Goal: Task Accomplishment & Management: Manage account settings

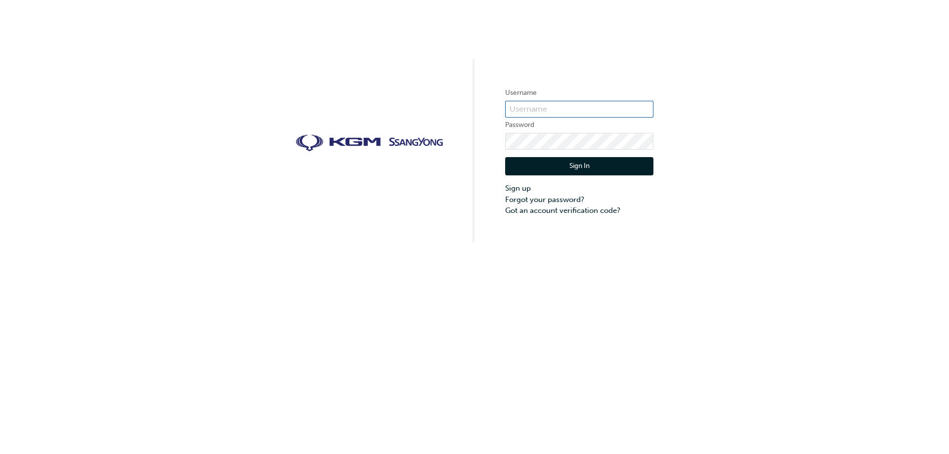
click at [567, 103] on input "text" at bounding box center [579, 109] width 148 height 17
type input "KAU82530E8"
click at [591, 164] on button "Sign In" at bounding box center [579, 166] width 148 height 19
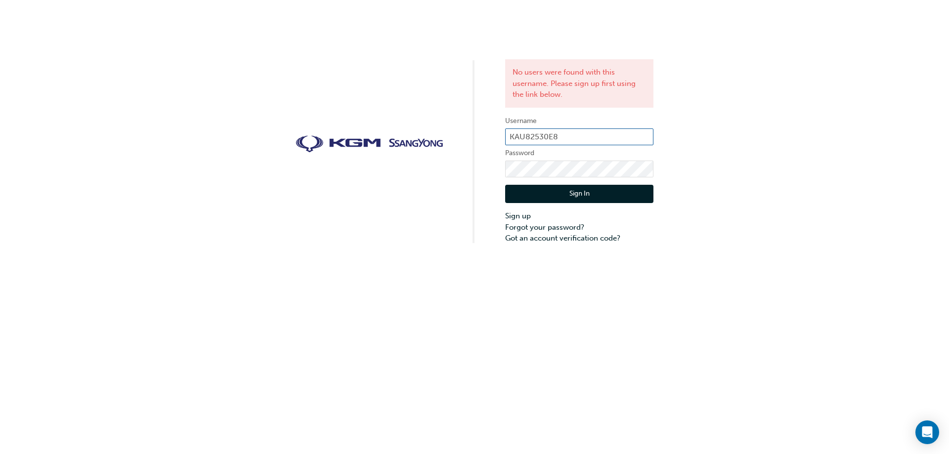
click at [570, 135] on input "KAU82530E8" at bounding box center [579, 136] width 148 height 17
type input "[EMAIL_ADDRESS][PERSON_NAME][DOMAIN_NAME]"
click button "Sign In" at bounding box center [579, 194] width 148 height 19
